Goal: Task Accomplishment & Management: Complete application form

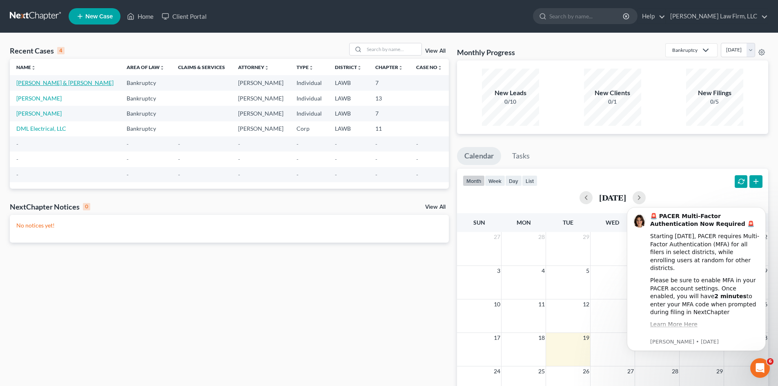
click at [51, 83] on link "[PERSON_NAME] & [PERSON_NAME]" at bounding box center [64, 82] width 97 height 7
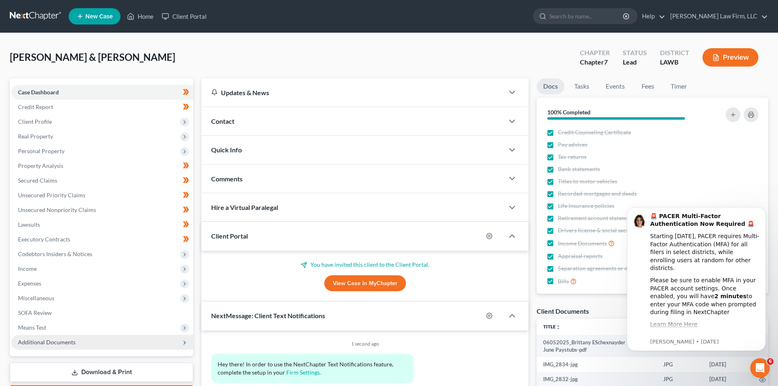
click at [43, 340] on span "Additional Documents" at bounding box center [47, 341] width 58 height 7
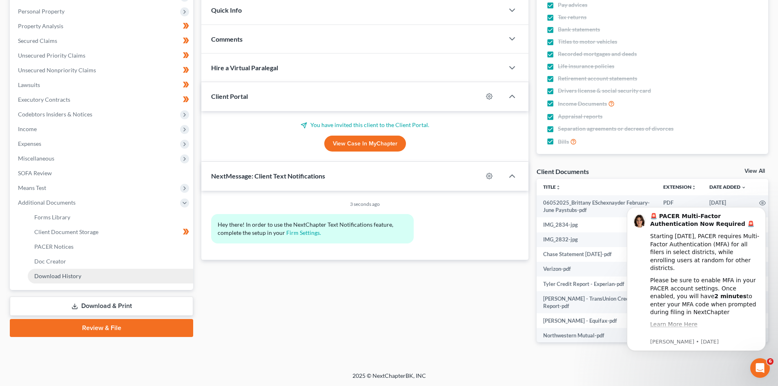
scroll to position [140, 0]
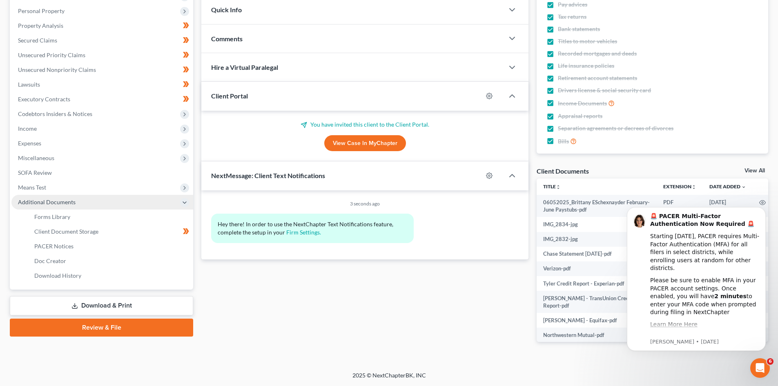
click at [66, 202] on span "Additional Documents" at bounding box center [47, 201] width 58 height 7
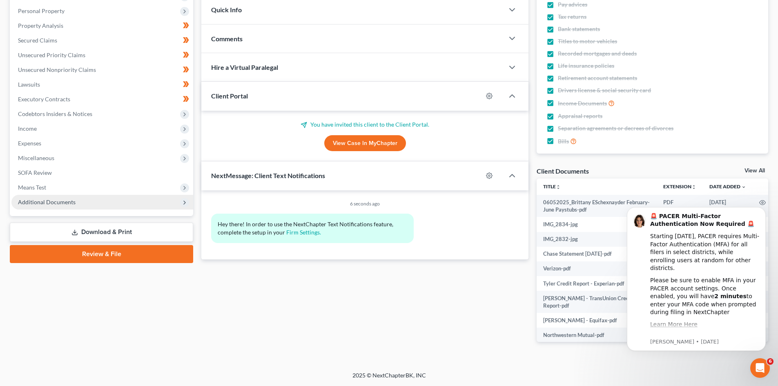
click at [58, 204] on span "Additional Documents" at bounding box center [47, 201] width 58 height 7
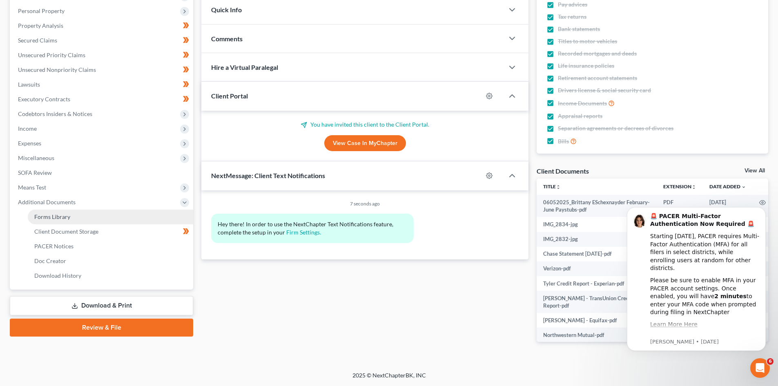
click at [58, 218] on span "Forms Library" at bounding box center [52, 216] width 36 height 7
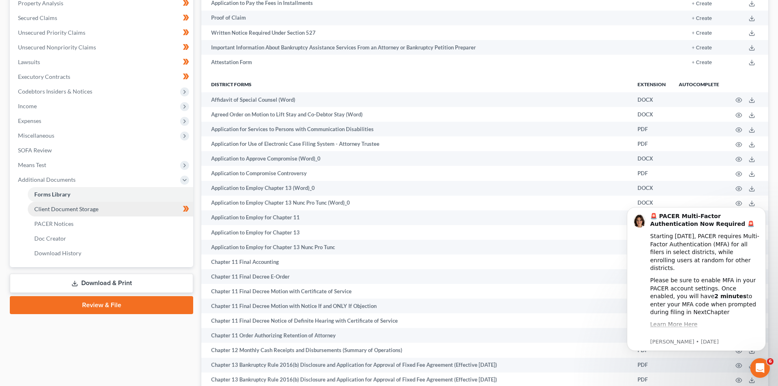
click at [70, 211] on span "Client Document Storage" at bounding box center [66, 208] width 64 height 7
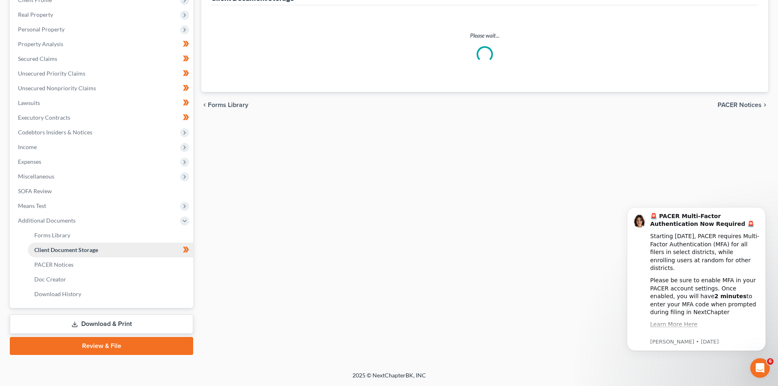
scroll to position [39, 0]
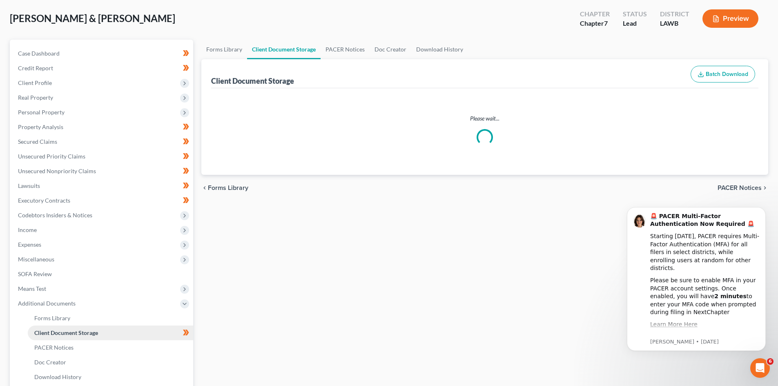
select select "9"
select select "32"
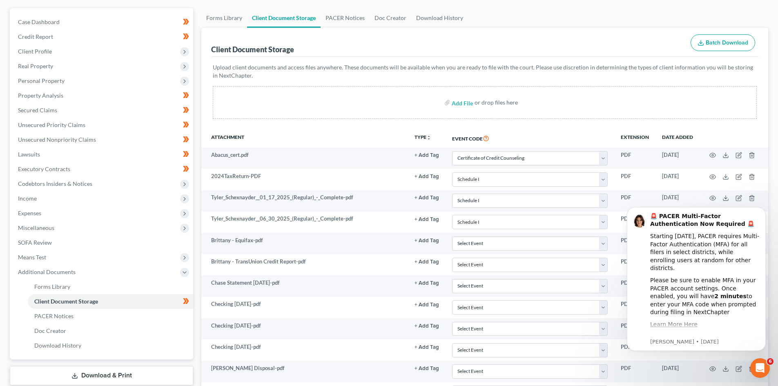
scroll to position [82, 0]
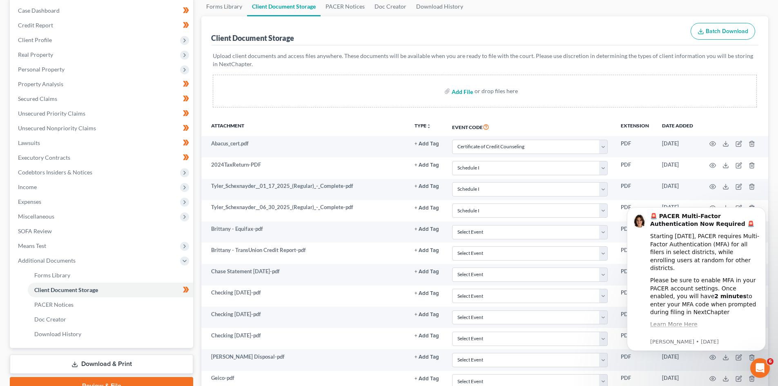
click at [462, 91] on input "file" at bounding box center [461, 91] width 20 height 15
click at [462, 92] on input "file" at bounding box center [461, 91] width 20 height 15
click at [466, 93] on input "file" at bounding box center [461, 91] width 20 height 15
type input "C:\fakepath\[PERSON_NAME] Counseling Abacus_cert.pdf"
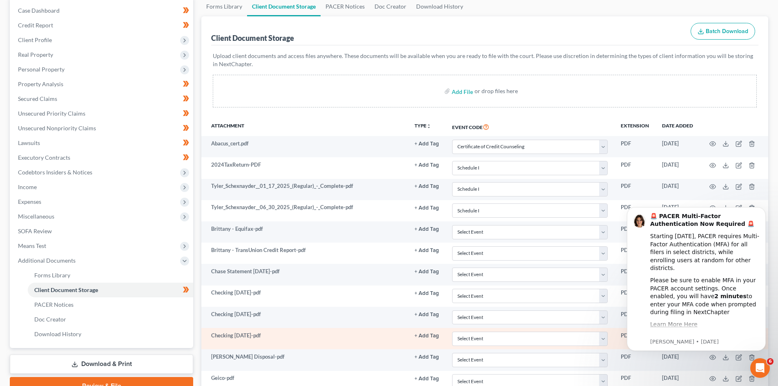
select select "9"
select select "32"
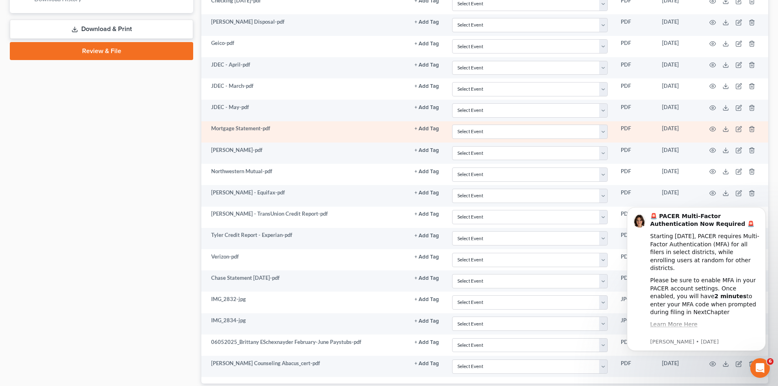
scroll to position [471, 0]
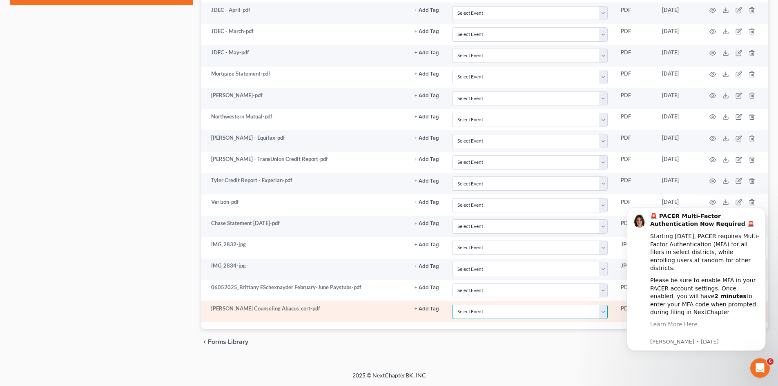
click at [482, 313] on select "Select Event 20 Largest Unsecured Creditors Amended Creditor Matrix (Fee) Amend…" at bounding box center [530, 311] width 156 height 14
select select "9"
click at [452, 304] on select "Select Event 20 Largest Unsecured Creditors Amended Creditor Matrix (Fee) Amend…" at bounding box center [530, 311] width 156 height 14
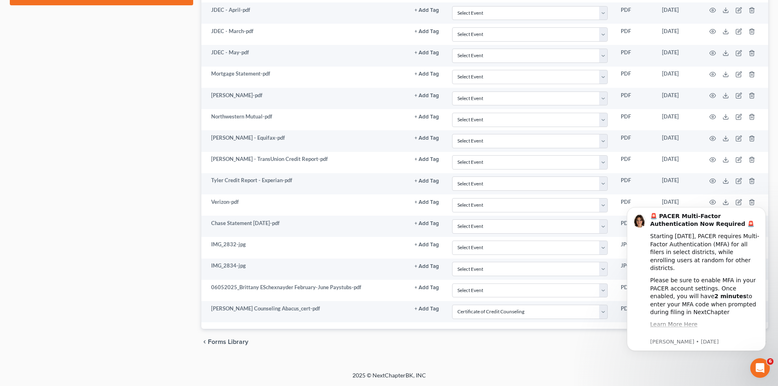
click at [219, 344] on span "Forms Library" at bounding box center [228, 341] width 40 height 7
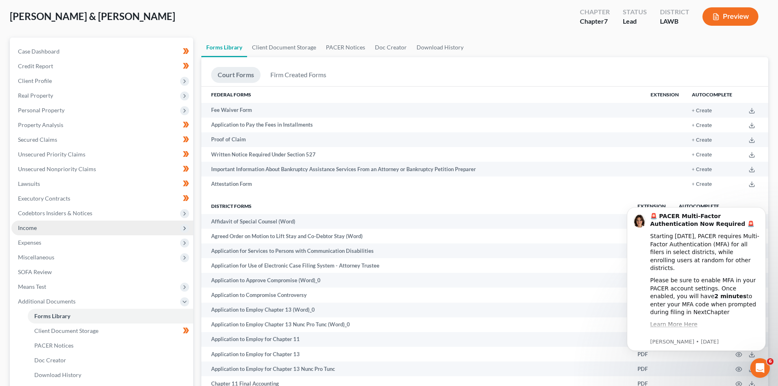
scroll to position [82, 0]
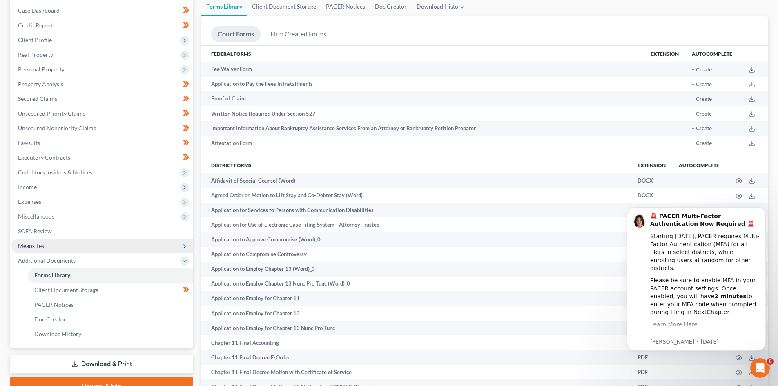
click at [95, 243] on span "Means Test" at bounding box center [102, 245] width 182 height 15
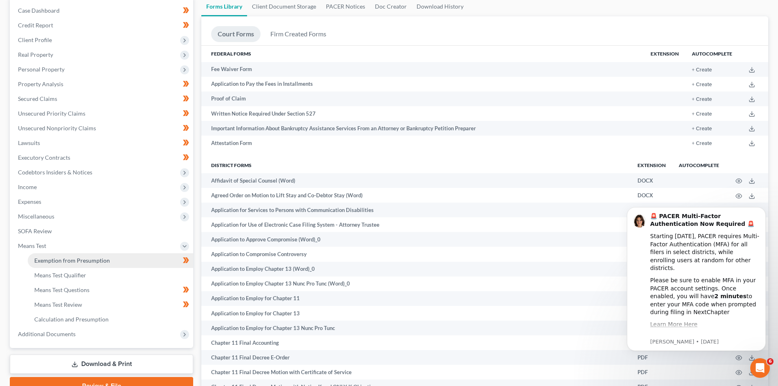
click at [93, 261] on span "Exemption from Presumption" at bounding box center [72, 260] width 76 height 7
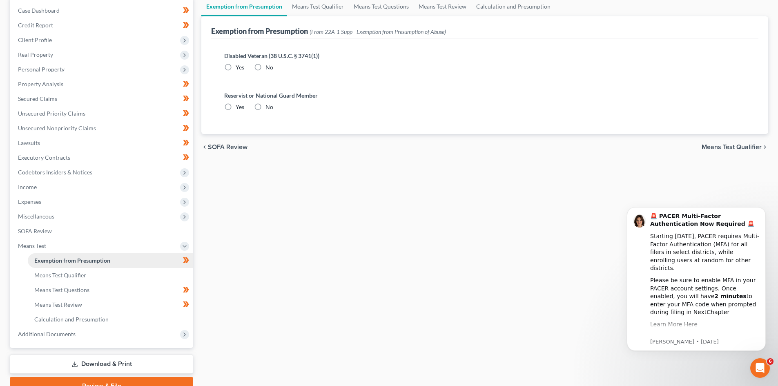
radio input "true"
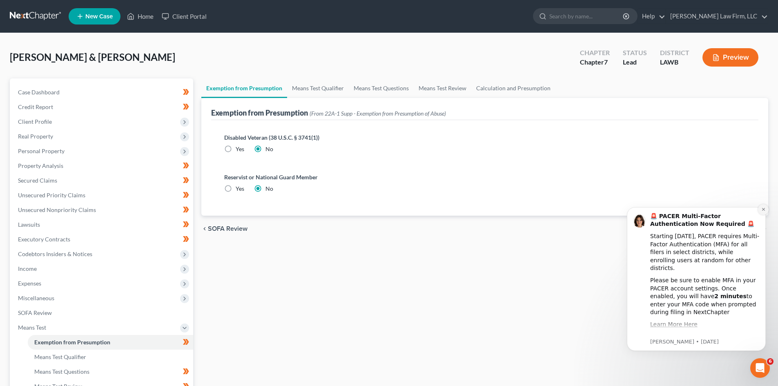
click at [761, 212] on button "Dismiss notification" at bounding box center [763, 209] width 11 height 11
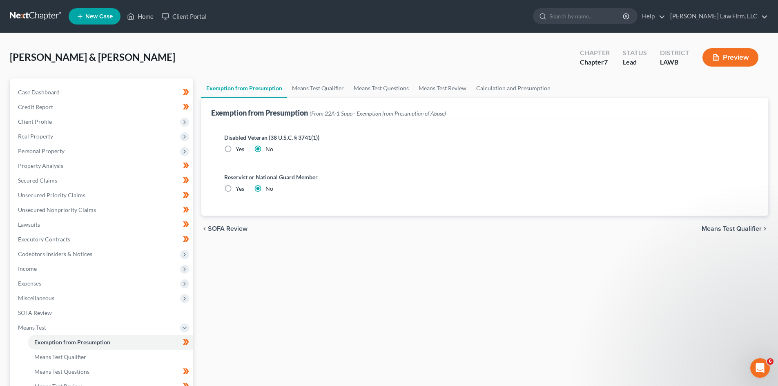
click at [742, 231] on span "Means Test Qualifier" at bounding box center [731, 228] width 60 height 7
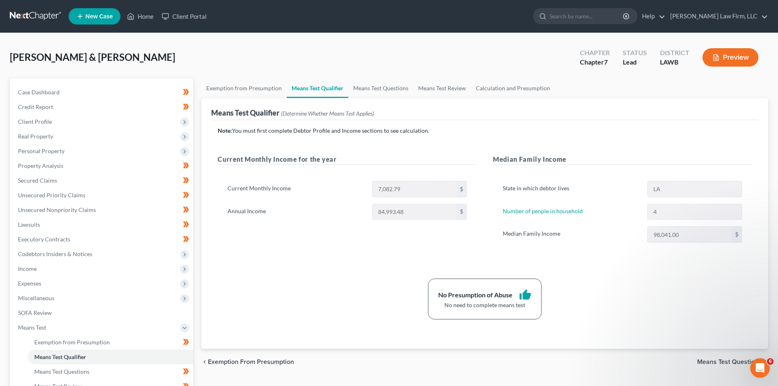
scroll to position [41, 0]
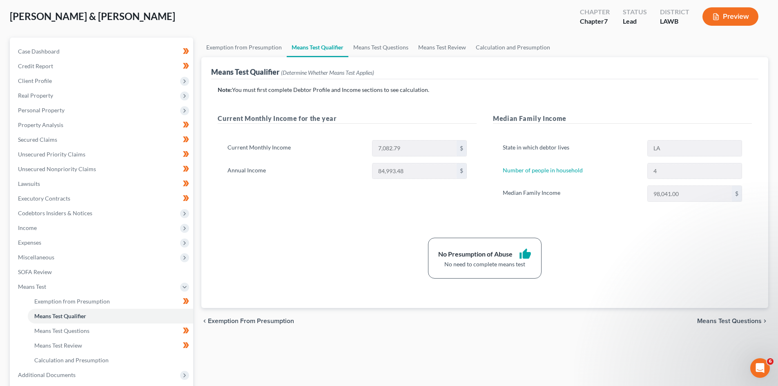
click at [713, 321] on span "Means Test Questions" at bounding box center [729, 321] width 64 height 7
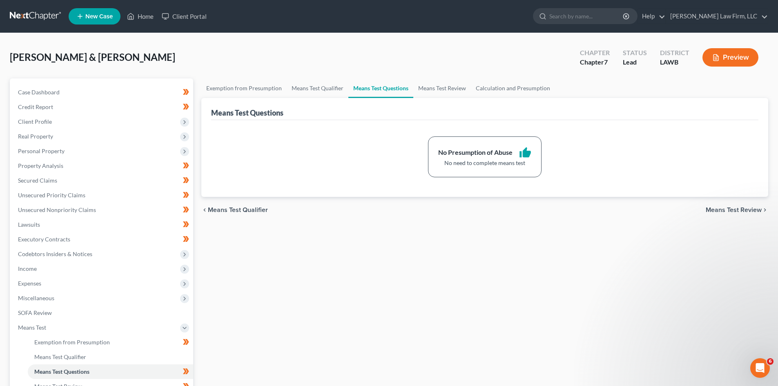
click at [721, 213] on span "Means Test Review" at bounding box center [733, 210] width 56 height 7
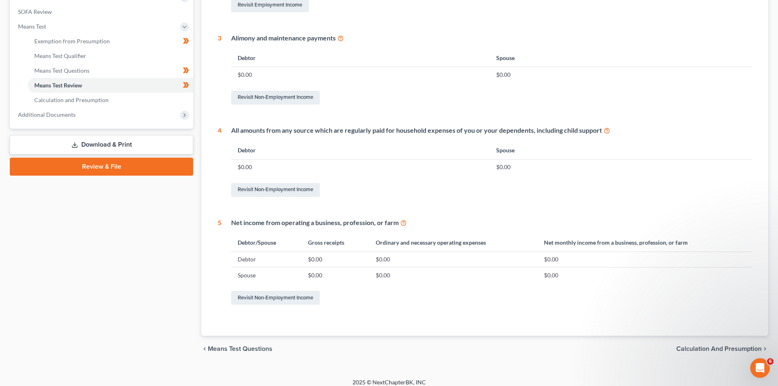
scroll to position [308, 0]
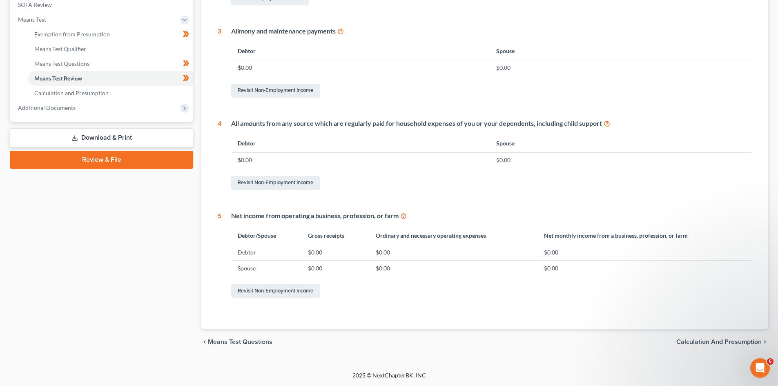
click at [704, 341] on span "Calculation and Presumption" at bounding box center [718, 341] width 85 height 7
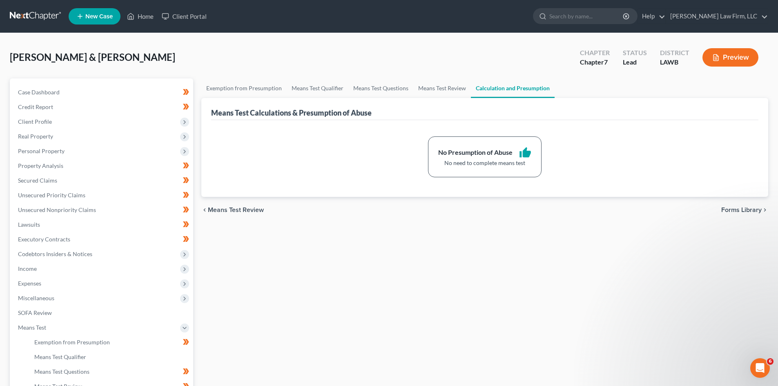
click at [727, 209] on span "Forms Library" at bounding box center [741, 210] width 40 height 7
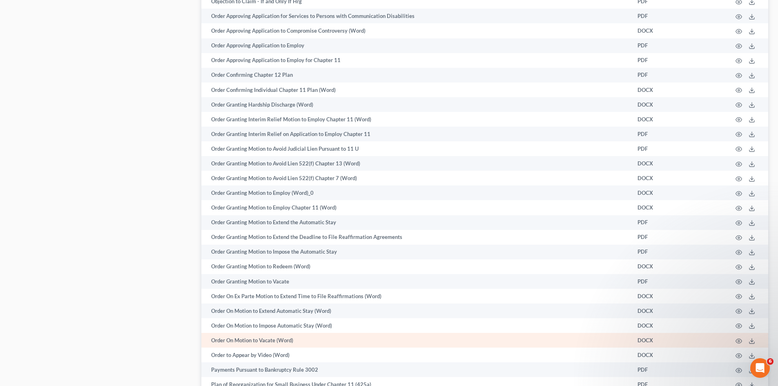
scroll to position [1562, 0]
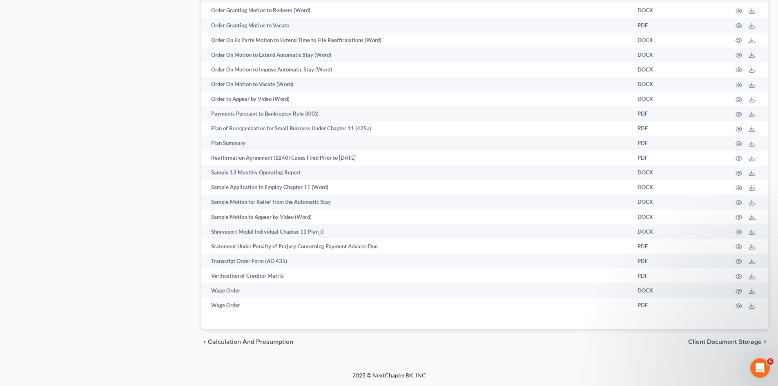
click at [729, 342] on span "Client Document Storage" at bounding box center [724, 341] width 73 height 7
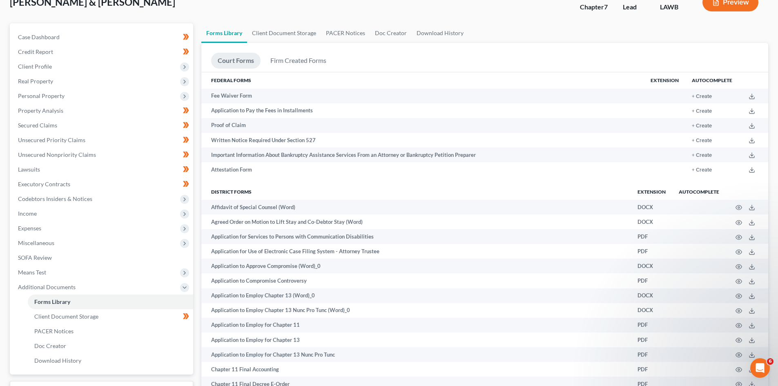
select select "9"
select select "32"
select select "9"
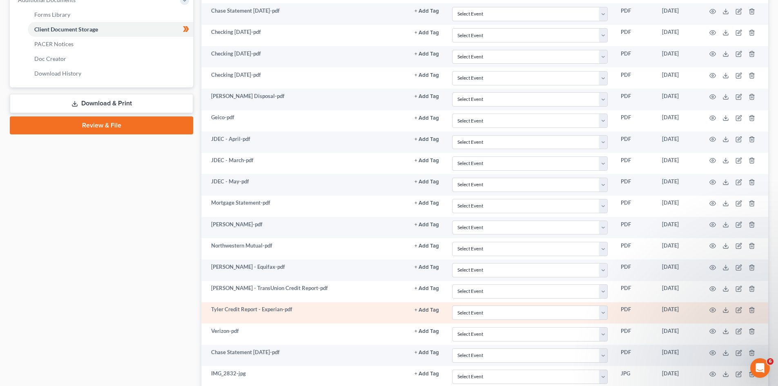
scroll to position [471, 0]
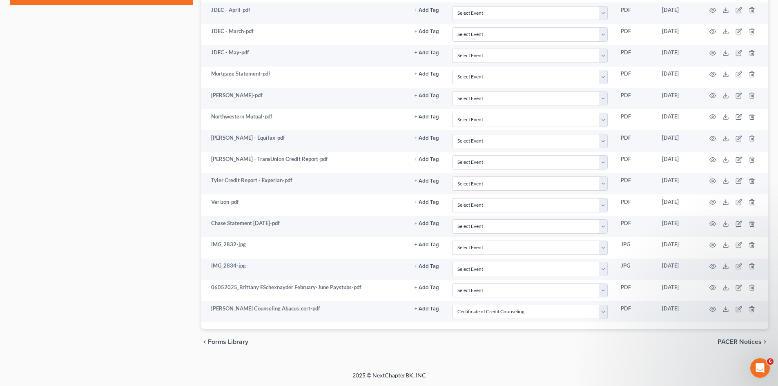
click at [725, 343] on span "PACER Notices" at bounding box center [739, 341] width 44 height 7
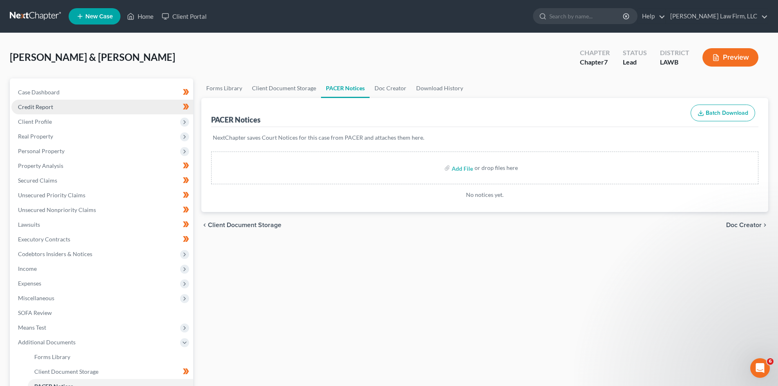
click at [49, 106] on span "Credit Report" at bounding box center [35, 106] width 35 height 7
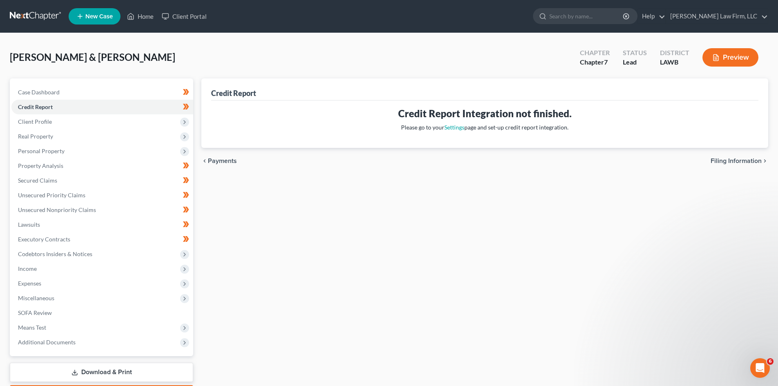
click at [722, 162] on span "Filing Information" at bounding box center [735, 161] width 51 height 7
select select "1"
select select "0"
select select "19"
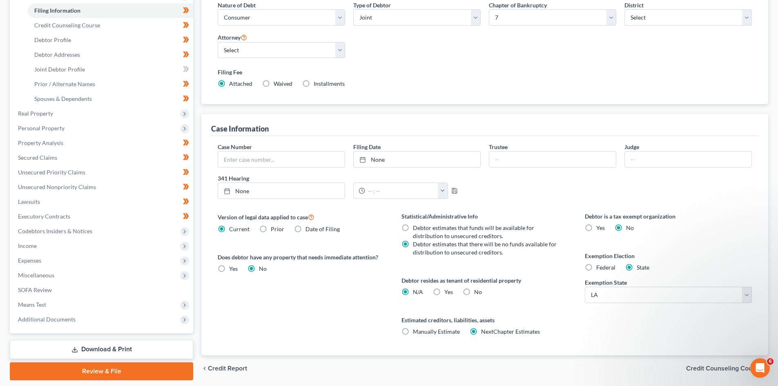
scroll to position [152, 0]
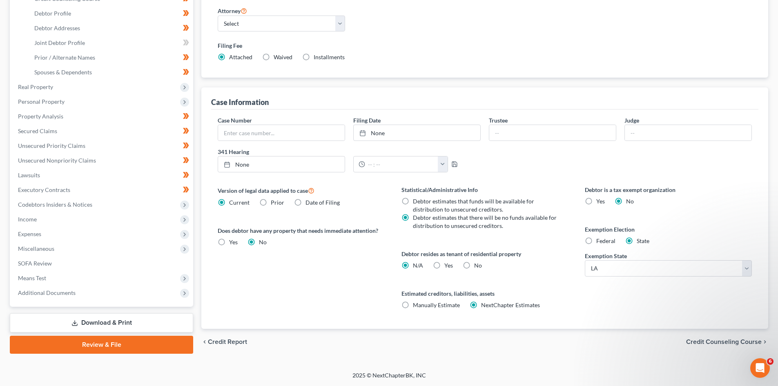
click at [695, 342] on span "Credit Counseling Course" at bounding box center [724, 341] width 76 height 7
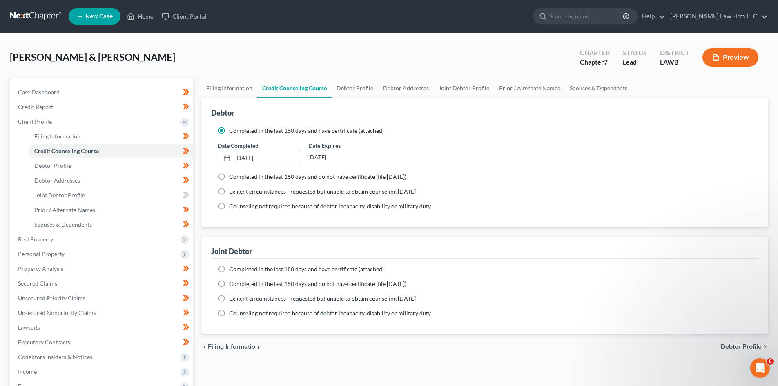
click at [229, 270] on label "Completed in the last 180 days and have certificate (attached)" at bounding box center [306, 269] width 155 height 8
click at [232, 270] on input "Completed in the last 180 days and have certificate (attached)" at bounding box center [234, 267] width 5 height 5
radio input "true"
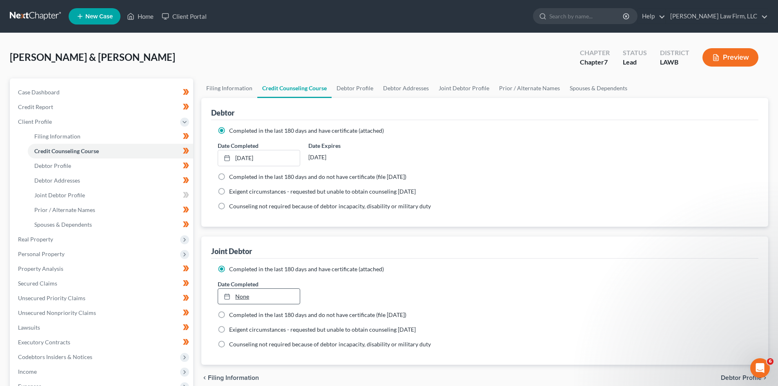
type input "[DATE]"
click at [244, 297] on link "[DATE]" at bounding box center [258, 297] width 81 height 16
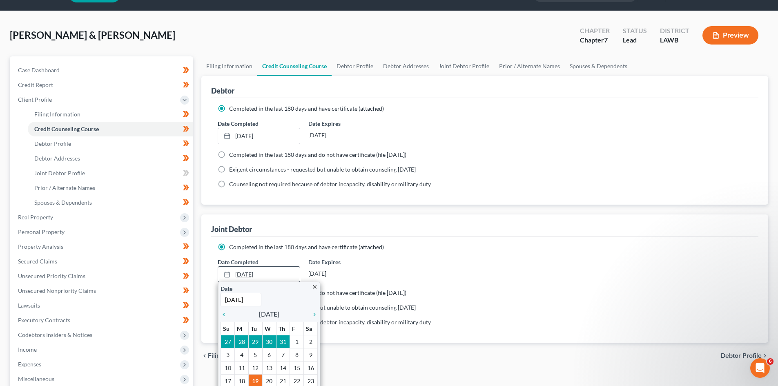
scroll to position [41, 0]
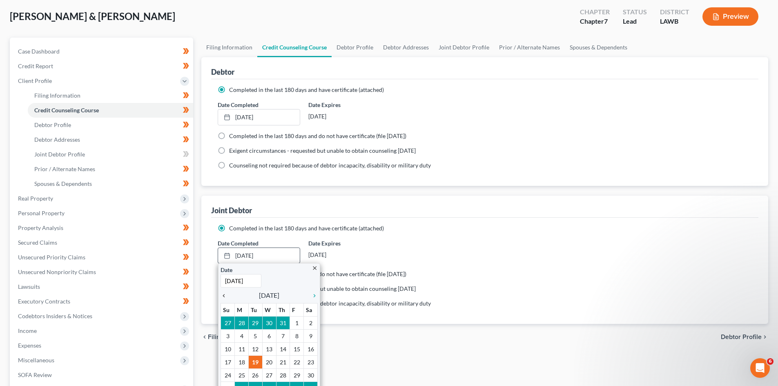
click at [224, 296] on icon "chevron_left" at bounding box center [225, 295] width 11 height 7
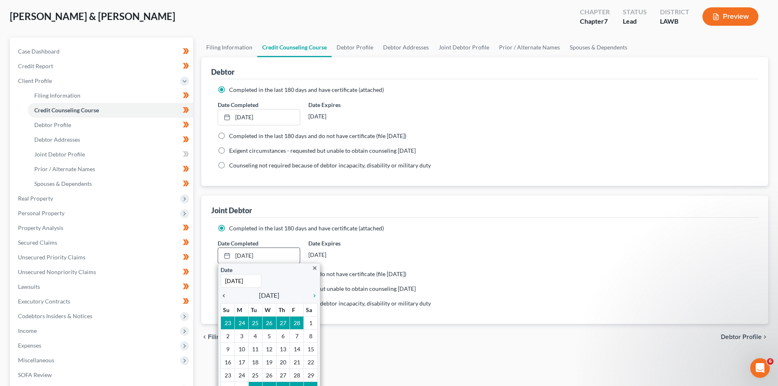
click at [224, 296] on icon "chevron_left" at bounding box center [225, 295] width 11 height 7
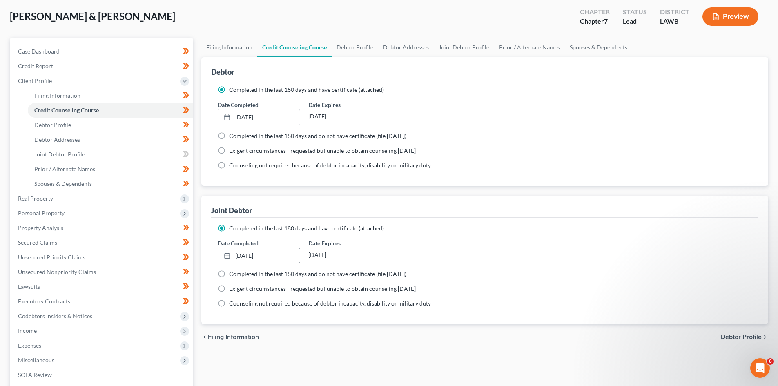
click at [476, 279] on ng-include "Completed in the last 180 days and have certificate (attached) Date Completed […" at bounding box center [485, 266] width 534 height 84
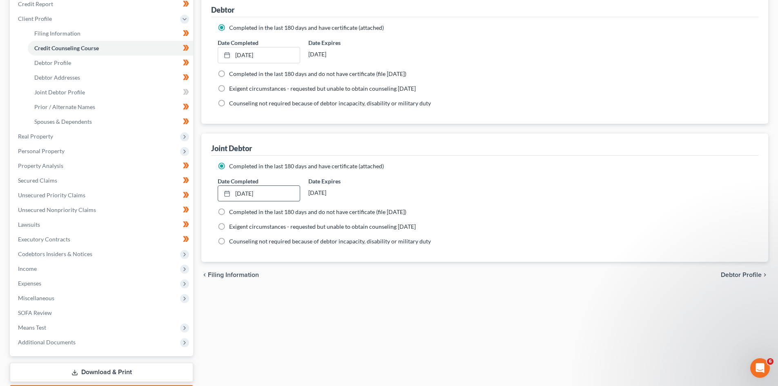
scroll to position [122, 0]
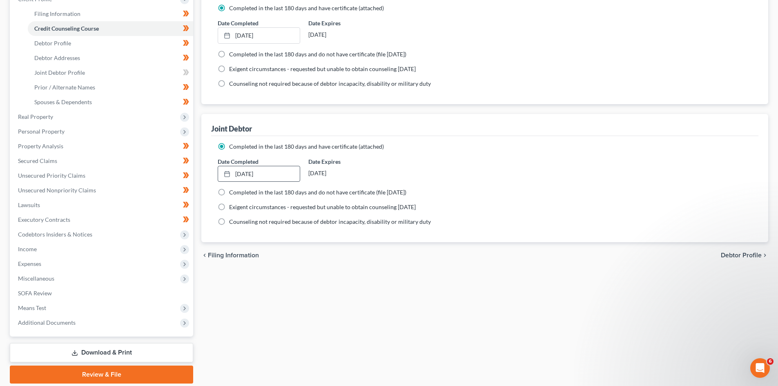
click at [737, 257] on span "Debtor Profile" at bounding box center [740, 255] width 41 height 7
select select "1"
select select "3"
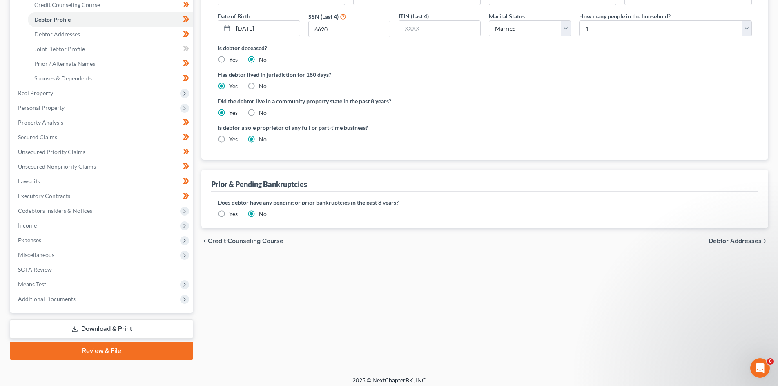
scroll to position [151, 0]
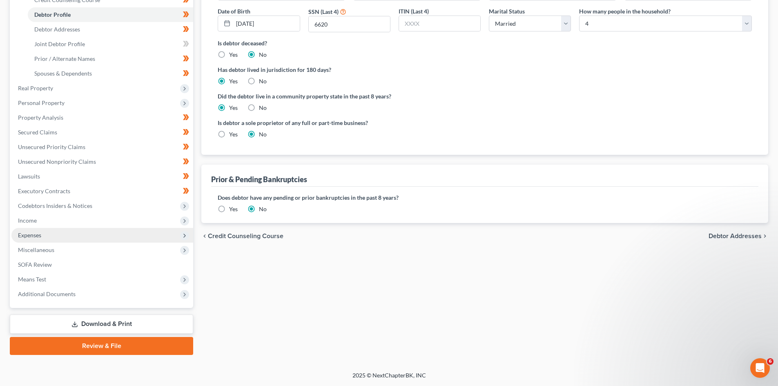
click at [185, 233] on icon at bounding box center [184, 235] width 7 height 7
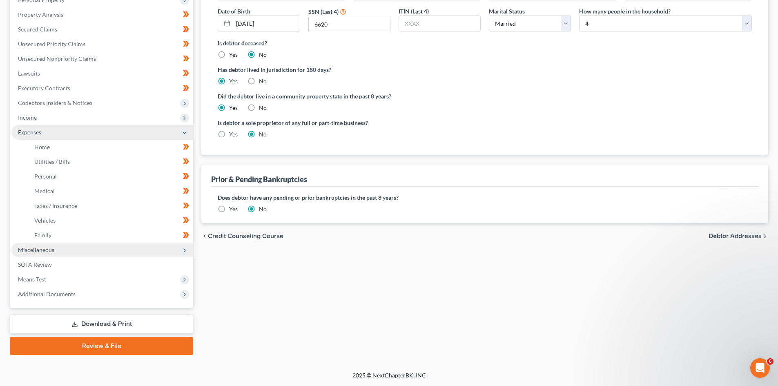
click at [185, 251] on icon at bounding box center [184, 250] width 7 height 7
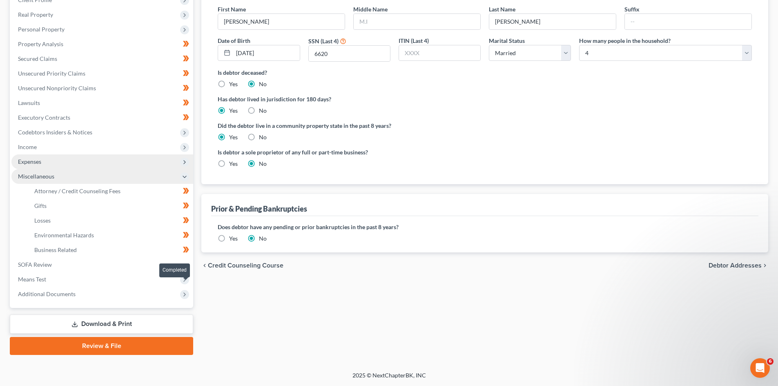
scroll to position [122, 0]
click at [93, 190] on span "Attorney / Credit Counseling Fees" at bounding box center [77, 190] width 86 height 7
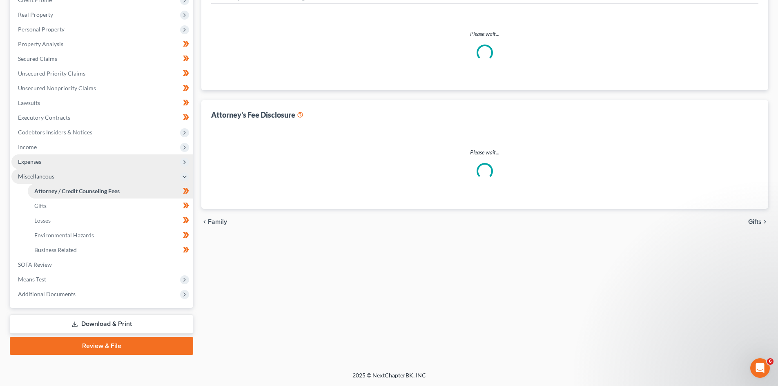
scroll to position [1, 0]
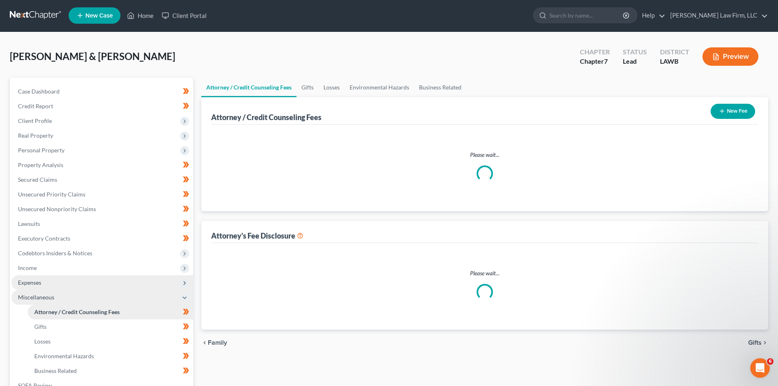
select select "0"
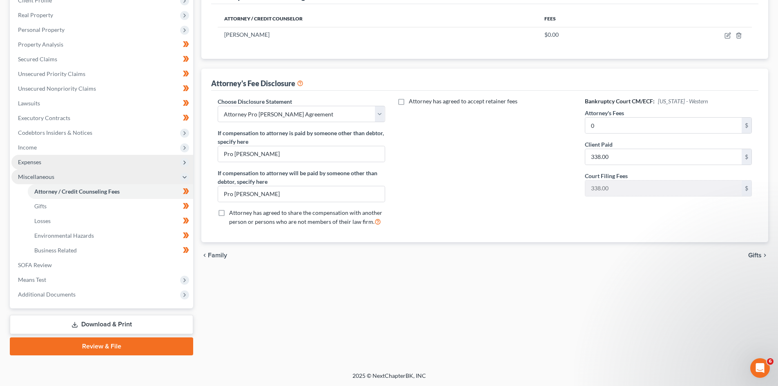
scroll to position [122, 0]
click at [185, 291] on icon at bounding box center [184, 294] width 7 height 7
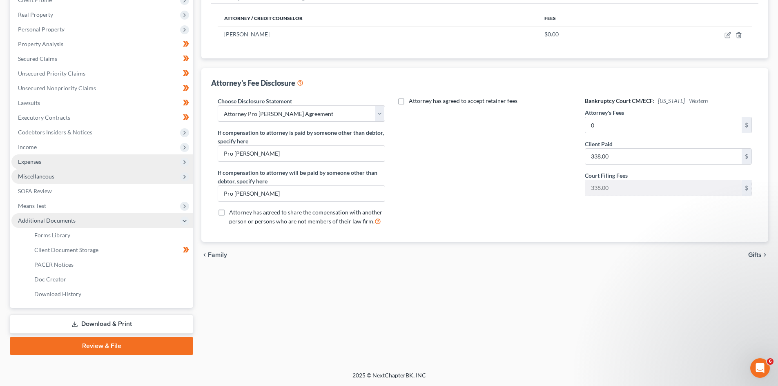
click at [185, 222] on icon at bounding box center [184, 221] width 7 height 7
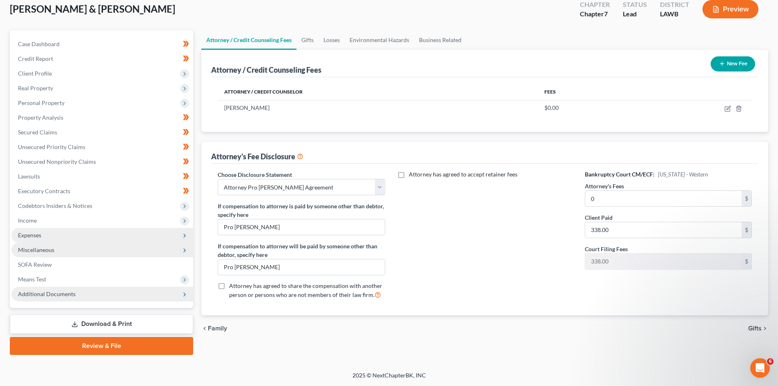
scroll to position [48, 0]
click at [753, 328] on span "Gifts" at bounding box center [754, 328] width 13 height 7
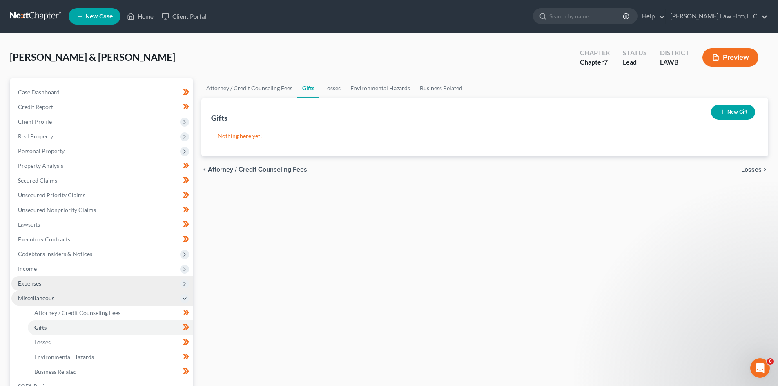
click at [747, 168] on span "Losses" at bounding box center [751, 169] width 20 height 7
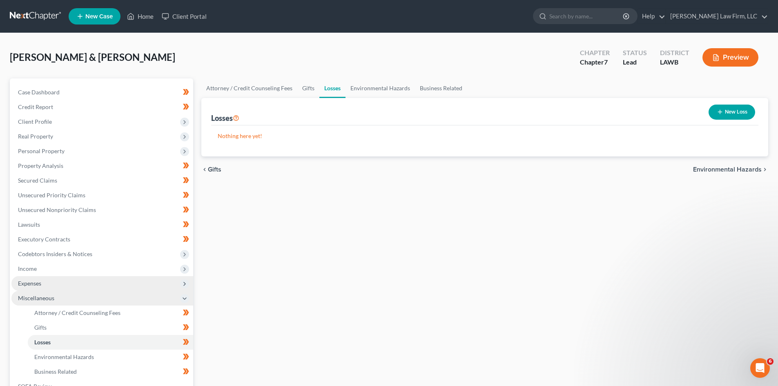
click at [747, 168] on span "Environmental Hazards" at bounding box center [727, 169] width 69 height 7
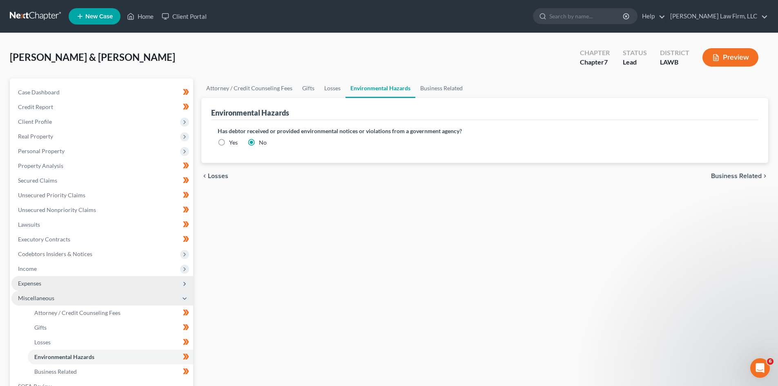
click at [747, 178] on span "Business Related" at bounding box center [736, 176] width 51 height 7
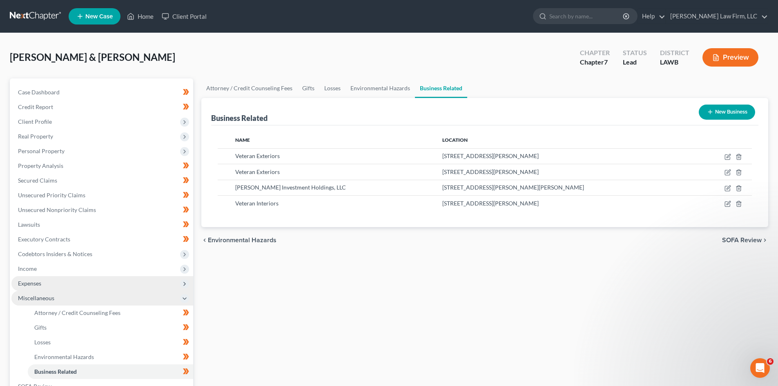
click at [752, 241] on span "SOFA Review" at bounding box center [742, 240] width 40 height 7
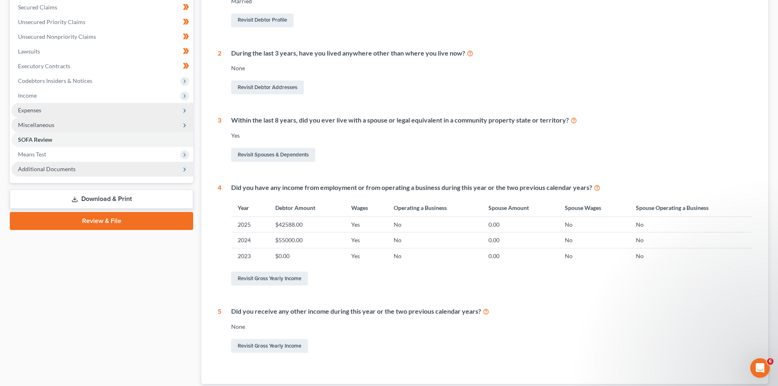
scroll to position [228, 0]
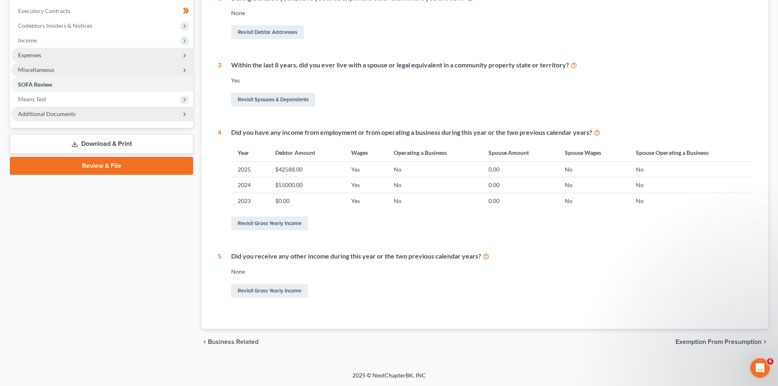
click at [705, 340] on span "Exemption from Presumption" at bounding box center [718, 341] width 86 height 7
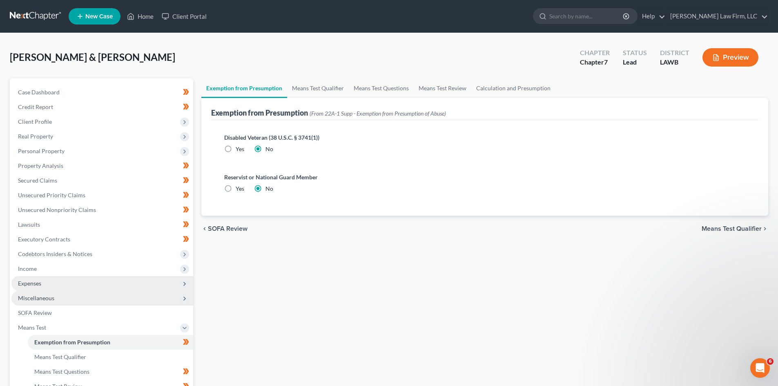
click at [711, 229] on span "Means Test Qualifier" at bounding box center [731, 228] width 60 height 7
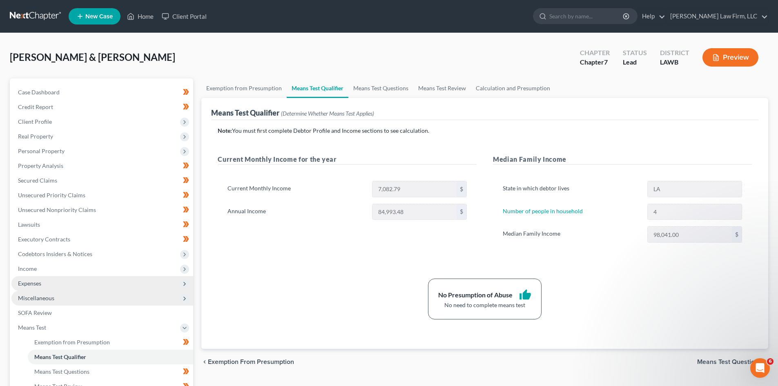
click at [715, 362] on span "Means Test Questions" at bounding box center [729, 361] width 64 height 7
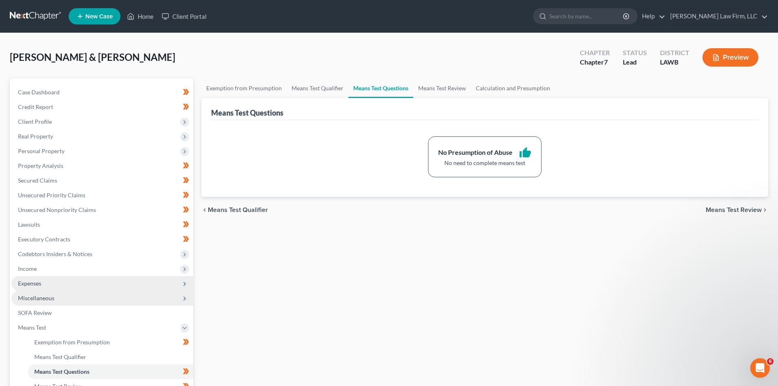
click at [712, 207] on span "Means Test Review" at bounding box center [733, 210] width 56 height 7
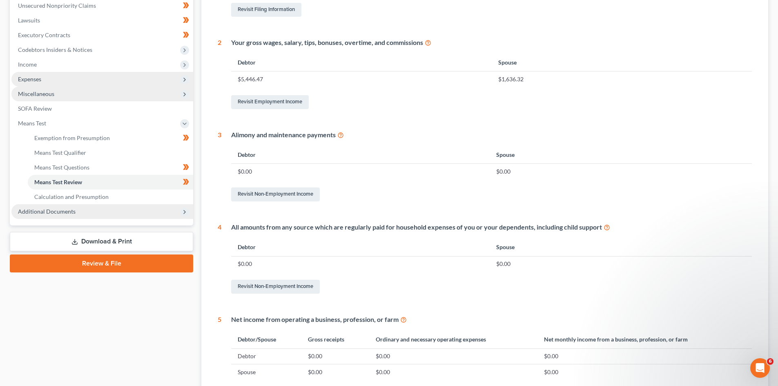
scroll to position [308, 0]
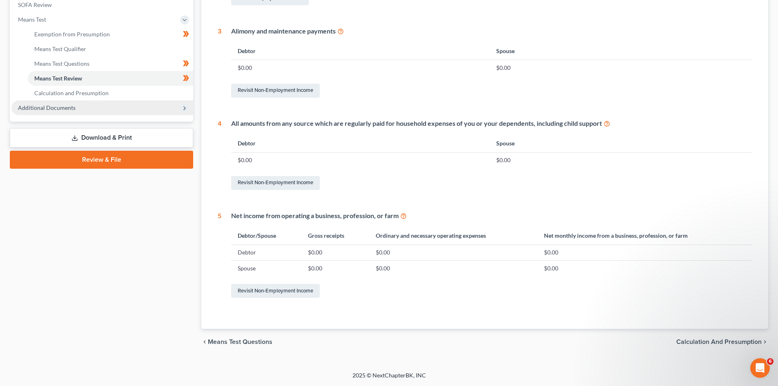
click at [703, 344] on span "Calculation and Presumption" at bounding box center [718, 341] width 85 height 7
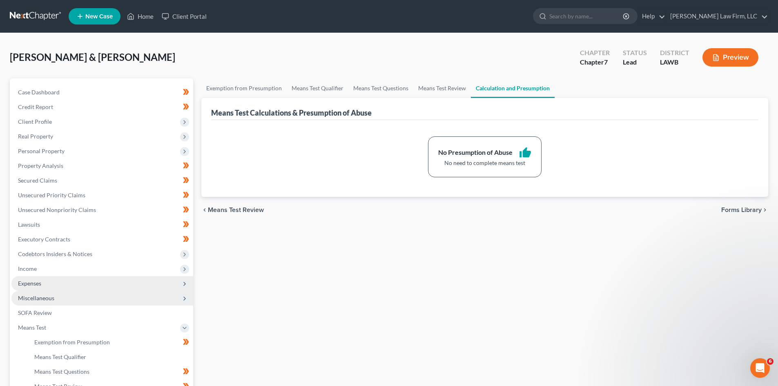
click at [727, 213] on span "Forms Library" at bounding box center [741, 210] width 40 height 7
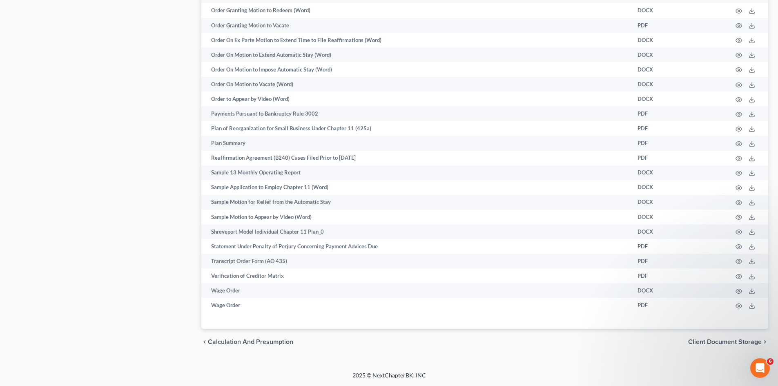
click at [697, 341] on span "Client Document Storage" at bounding box center [724, 341] width 73 height 7
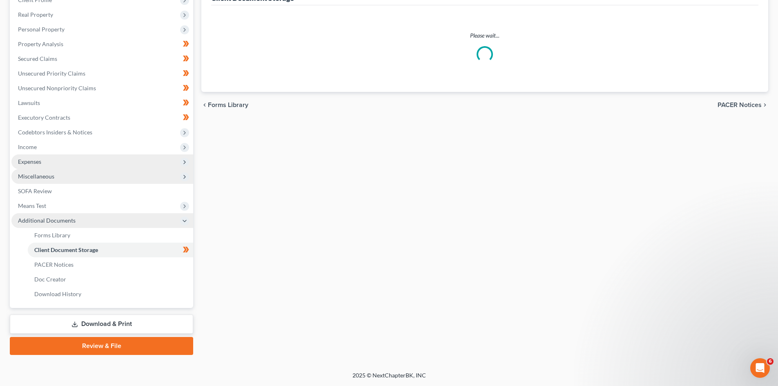
scroll to position [82, 0]
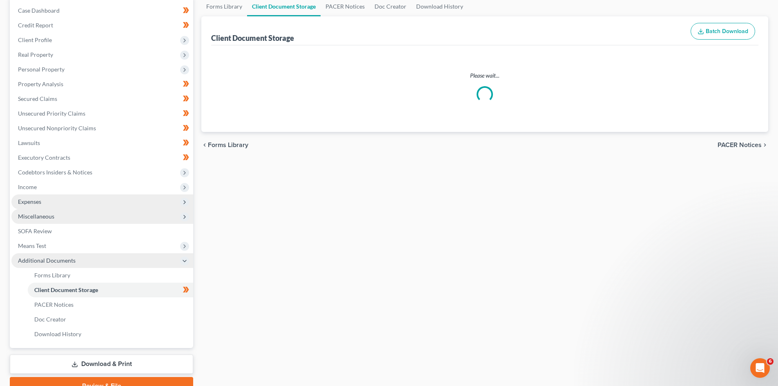
select select "9"
select select "32"
select select "9"
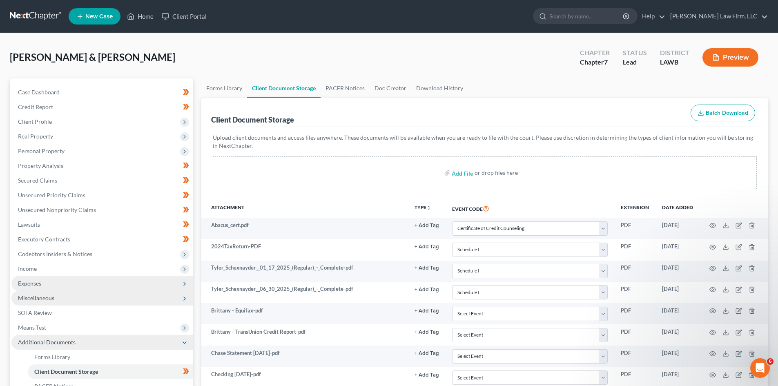
scroll to position [471, 0]
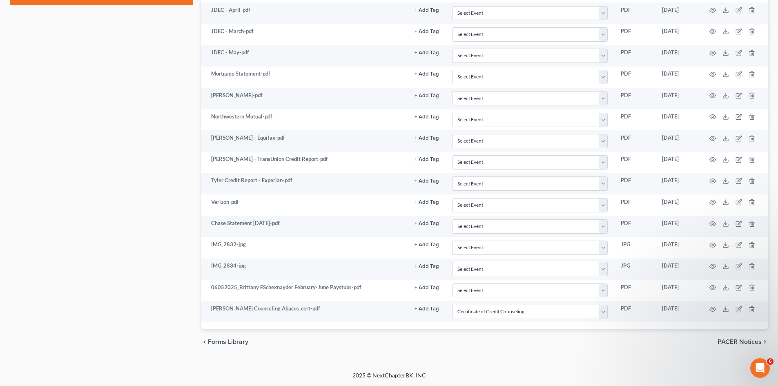
click at [722, 340] on span "PACER Notices" at bounding box center [739, 341] width 44 height 7
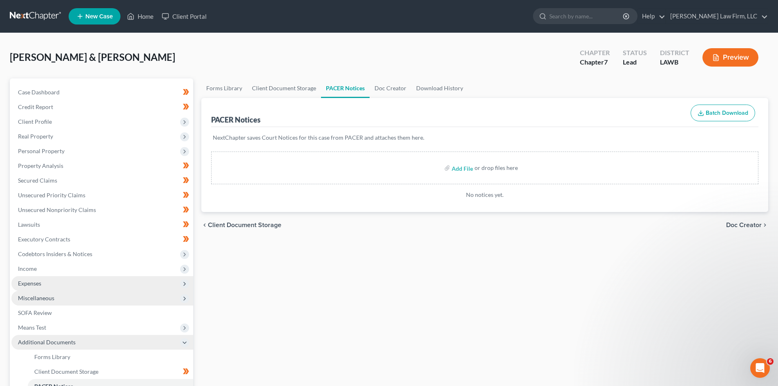
click at [738, 225] on span "Doc Creator" at bounding box center [744, 225] width 36 height 7
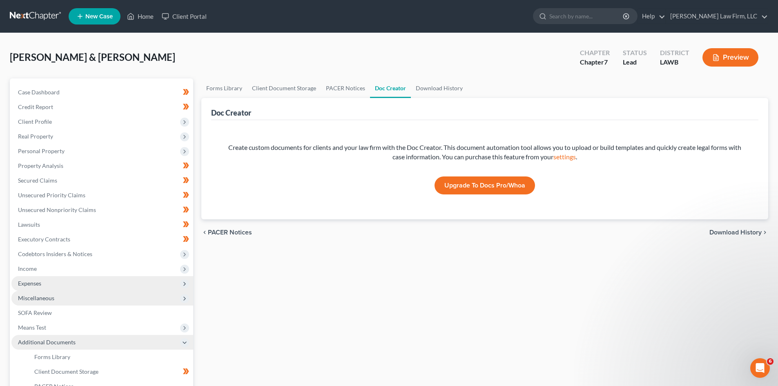
click at [738, 233] on span "Download History" at bounding box center [735, 232] width 52 height 7
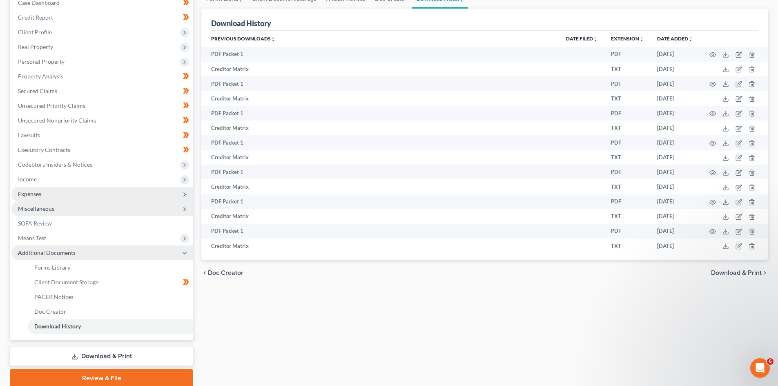
scroll to position [122, 0]
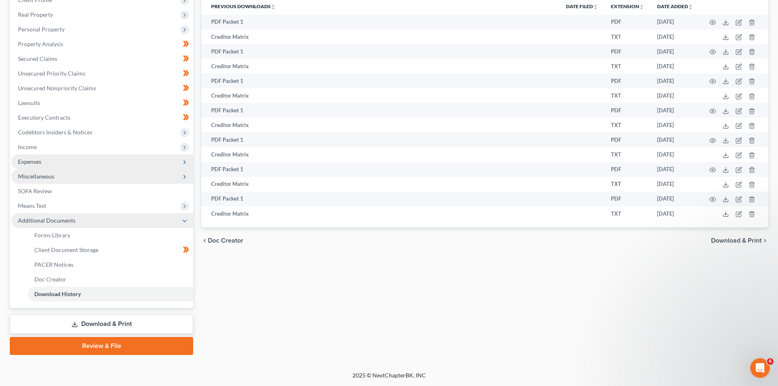
click at [733, 240] on span "Download & Print" at bounding box center [736, 240] width 51 height 7
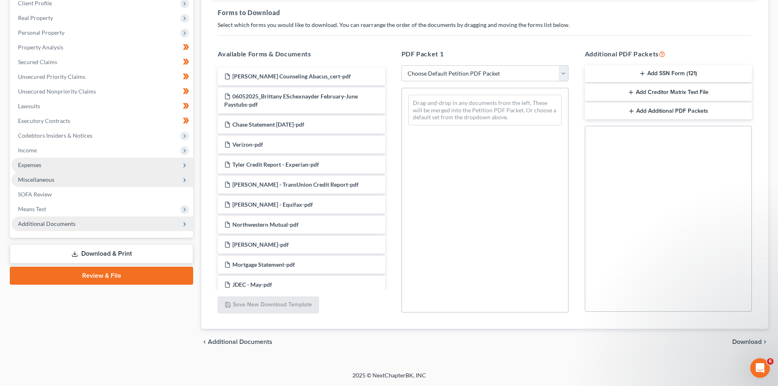
click at [110, 256] on link "Download & Print" at bounding box center [101, 253] width 183 height 19
click at [475, 75] on select "Choose Default Petition PDF Packet Complete Bankruptcy Petition (all forms and …" at bounding box center [484, 73] width 167 height 16
select select "0"
click at [401, 65] on select "Choose Default Petition PDF Packet Complete Bankruptcy Petition (all forms and …" at bounding box center [484, 73] width 167 height 16
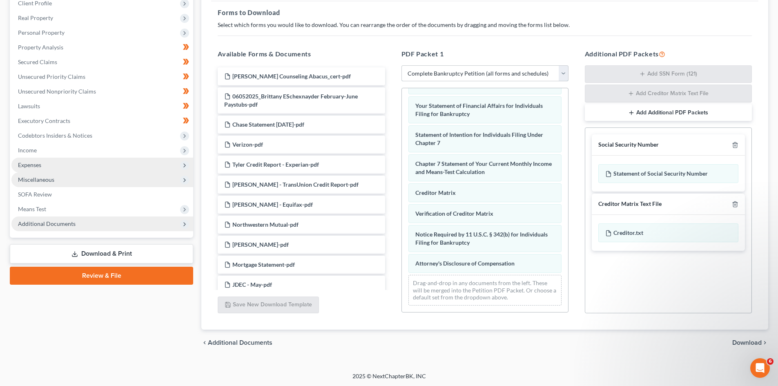
scroll to position [260, 0]
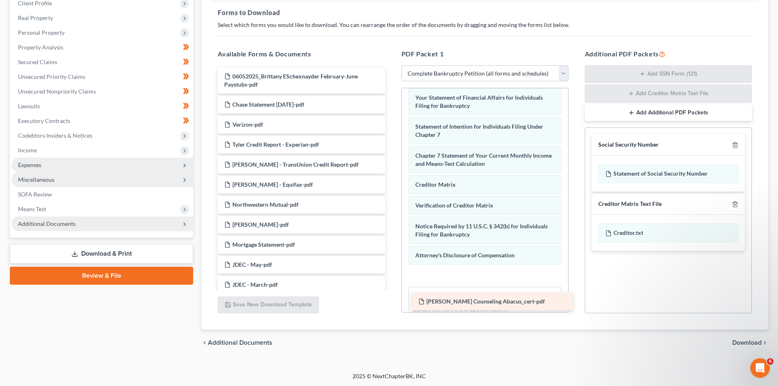
drag, startPoint x: 258, startPoint y: 78, endPoint x: 451, endPoint y: 302, distance: 296.1
click at [391, 302] on div "[PERSON_NAME] Counseling Abacus_cert-pdf [PERSON_NAME] Counseling Abacus_cert-p…" at bounding box center [301, 318] width 180 height 502
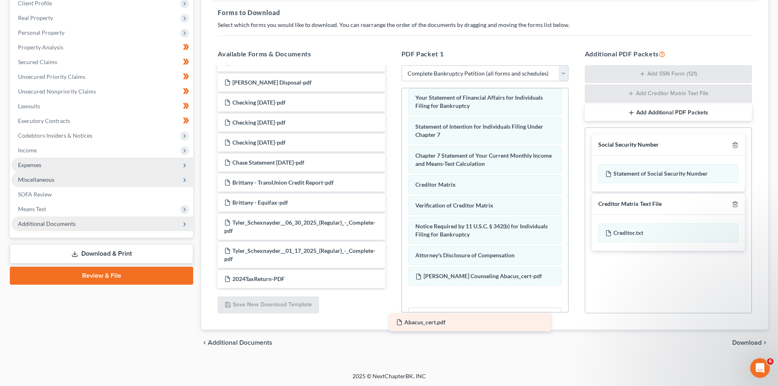
scroll to position [262, 0]
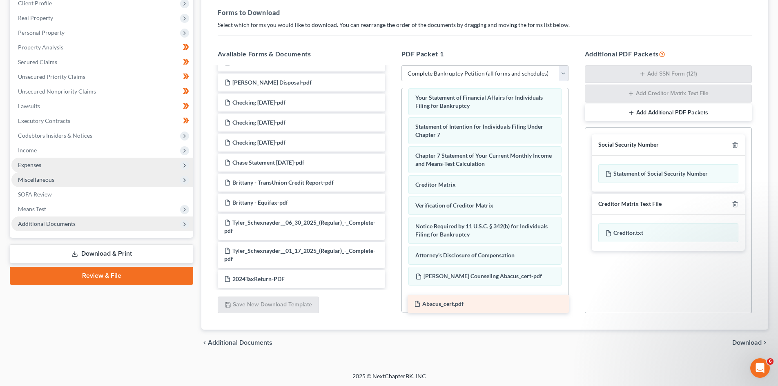
drag, startPoint x: 264, startPoint y: 280, endPoint x: 452, endPoint y: 304, distance: 190.1
click at [391, 288] on div "Abacus_cert.pdf 06052025_Brittany ESchexnayder February-June Paystubs-pdf Chase…" at bounding box center [301, 46] width 180 height 482
click at [749, 343] on span "Download" at bounding box center [746, 342] width 29 height 7
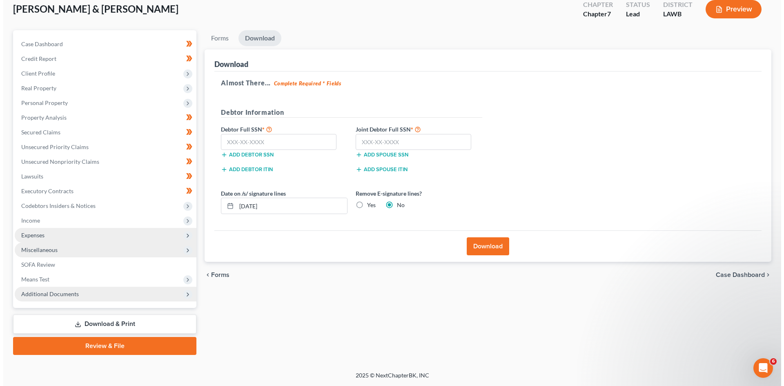
scroll to position [48, 0]
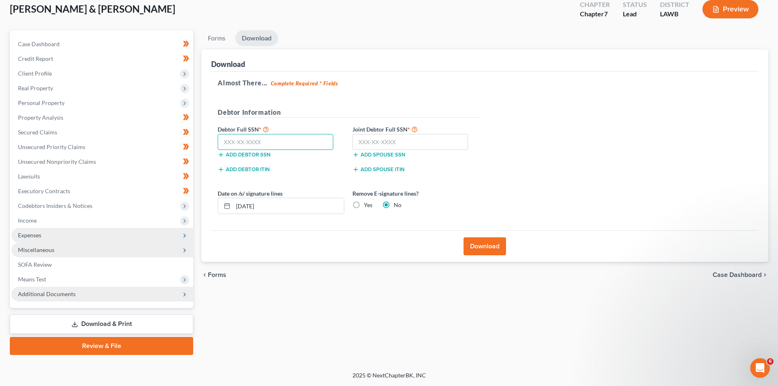
click at [266, 142] on input "text" at bounding box center [276, 142] width 116 height 16
type input "437-75-6620"
click at [356, 141] on input "text" at bounding box center [410, 142] width 116 height 16
type input "433-87-8021"
click at [481, 249] on button "Download" at bounding box center [484, 246] width 42 height 18
